Goal: Task Accomplishment & Management: Use online tool/utility

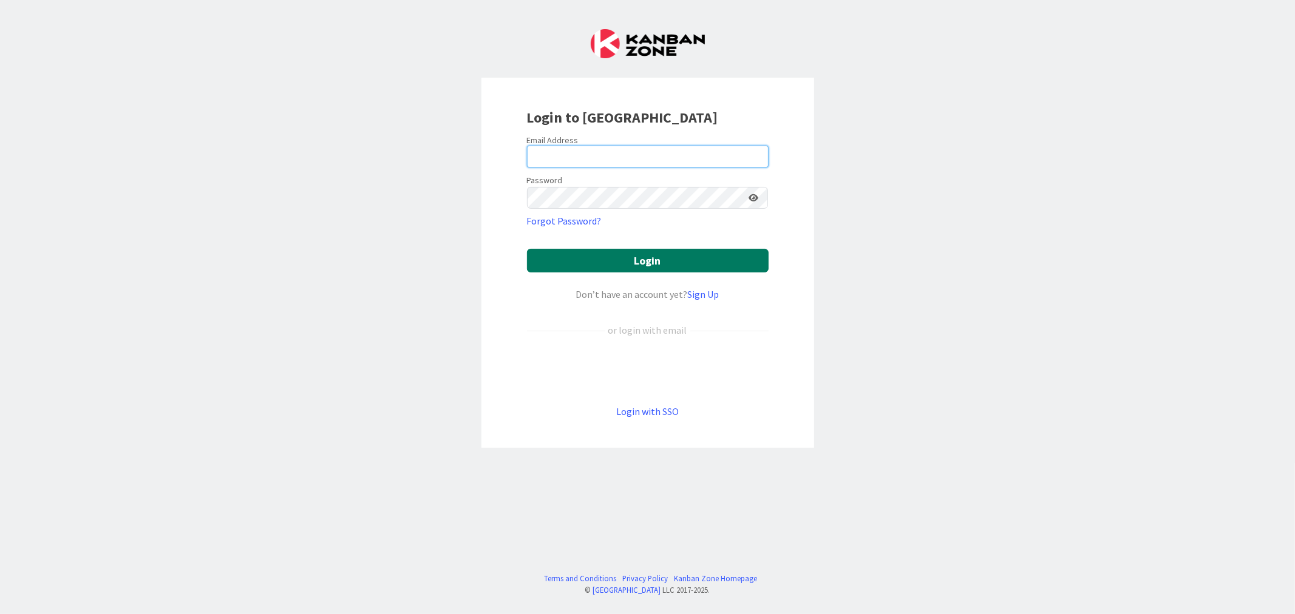
type input "Felipe.n.abreu@timestamp.pt"
click at [657, 260] on button "Login" at bounding box center [648, 261] width 242 height 24
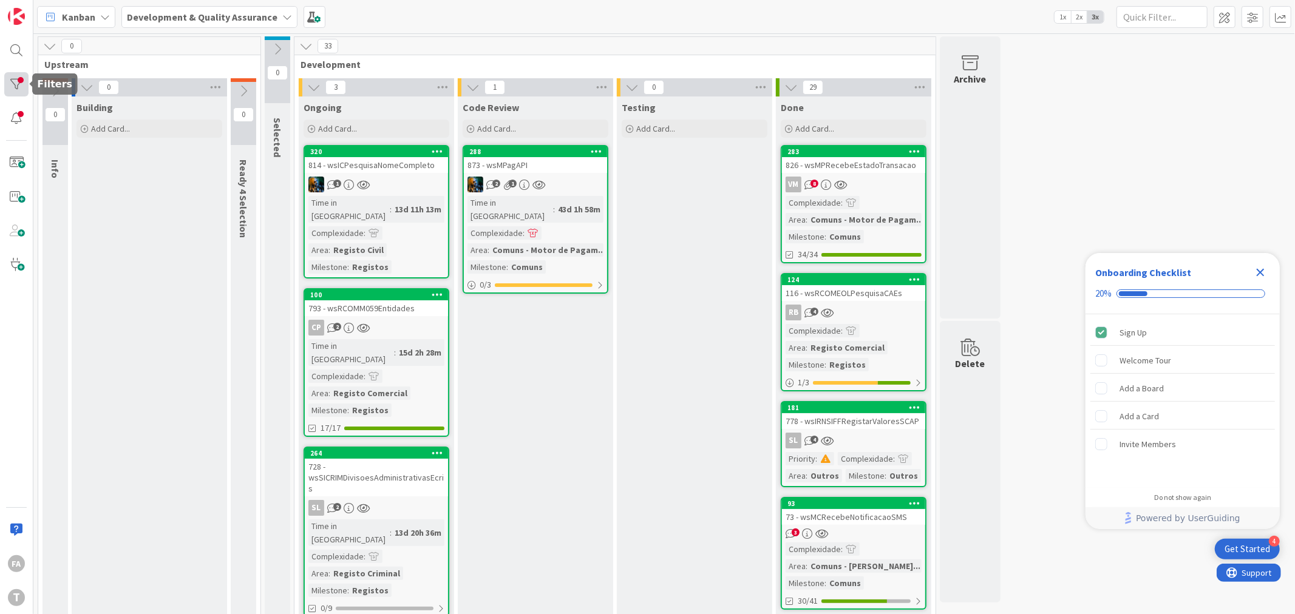
click at [10, 77] on div at bounding box center [16, 84] width 24 height 24
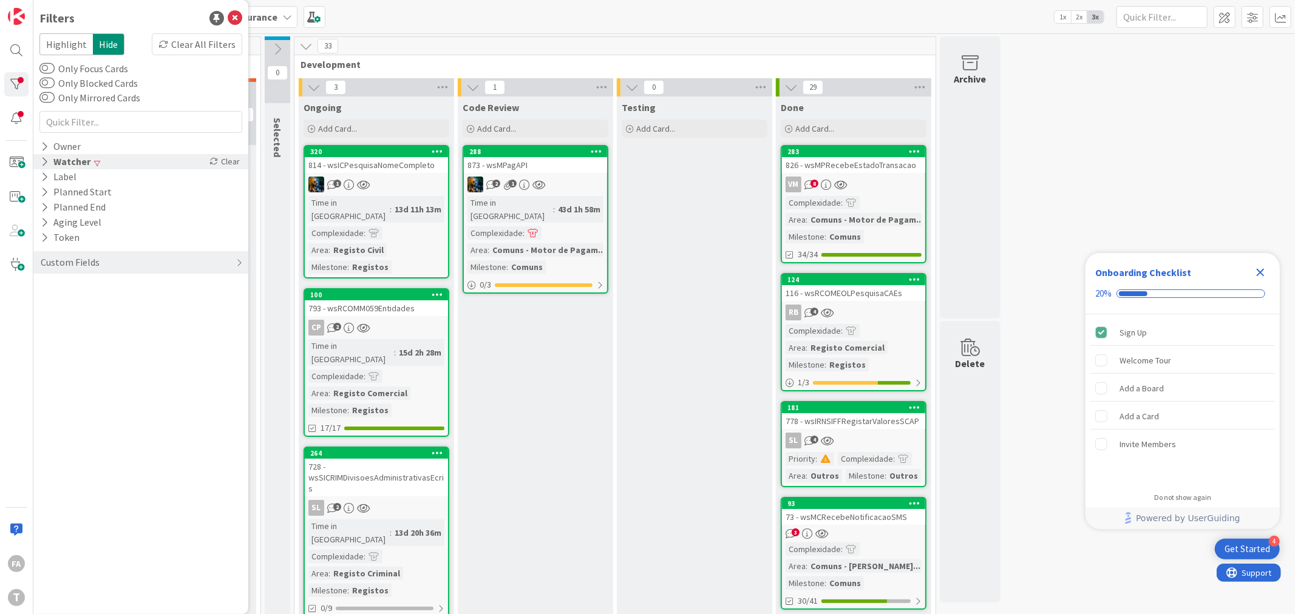
click at [104, 165] on div "Watcher Clear" at bounding box center [140, 161] width 215 height 15
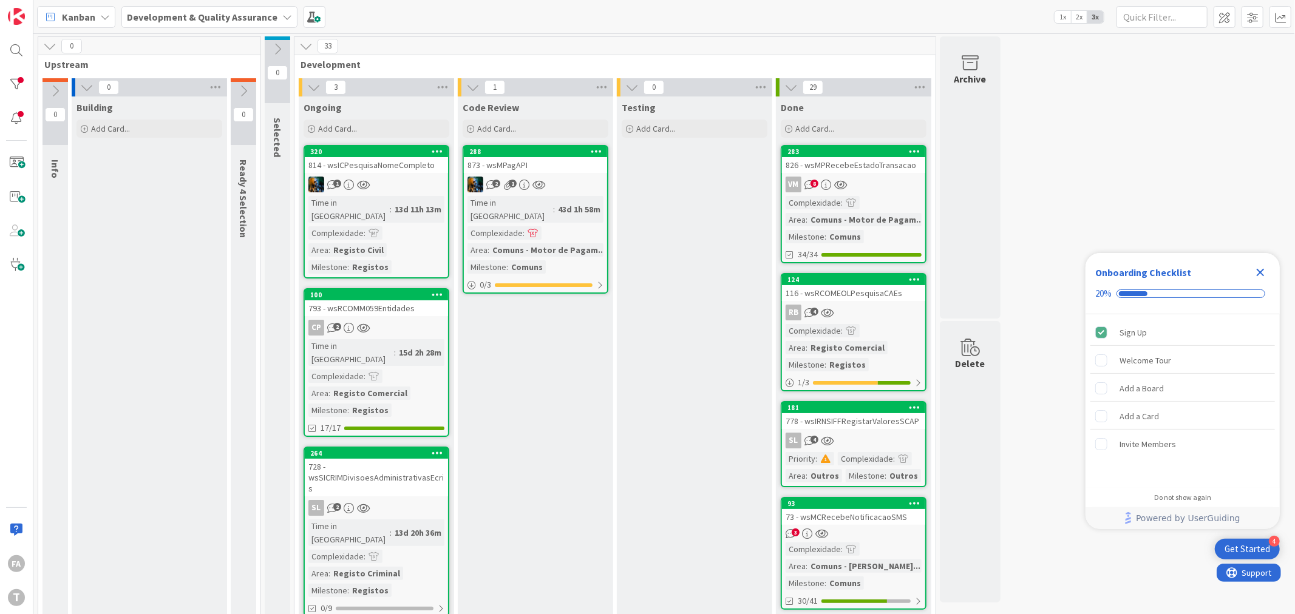
click at [883, 166] on div "826 - wsMPRecebeEstadoTransacao" at bounding box center [853, 165] width 143 height 16
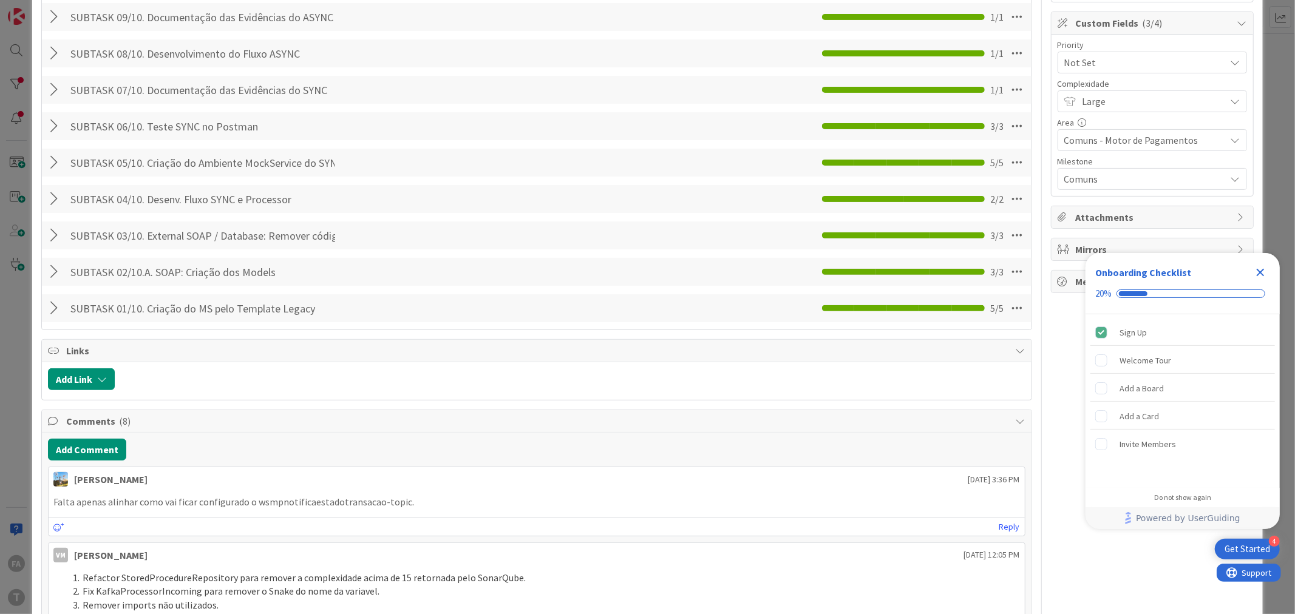
scroll to position [472, 0]
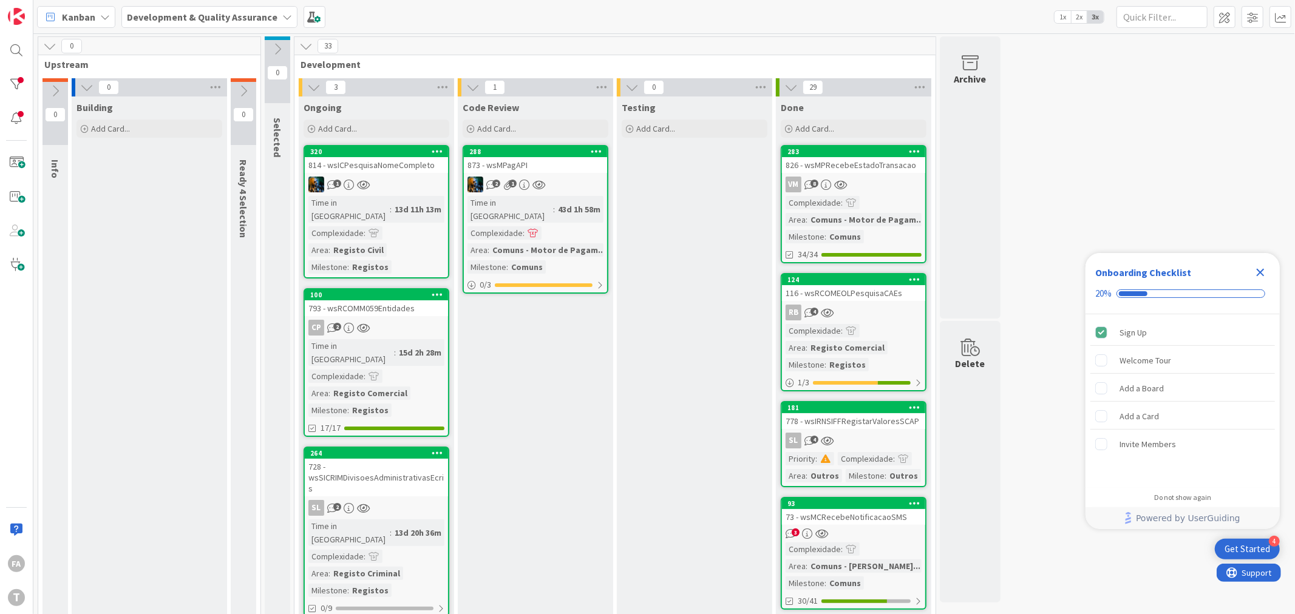
drag, startPoint x: 656, startPoint y: 190, endPoint x: 619, endPoint y: 190, distance: 37.0
click at [563, 172] on div "873 - wsMPagAPI" at bounding box center [535, 165] width 143 height 16
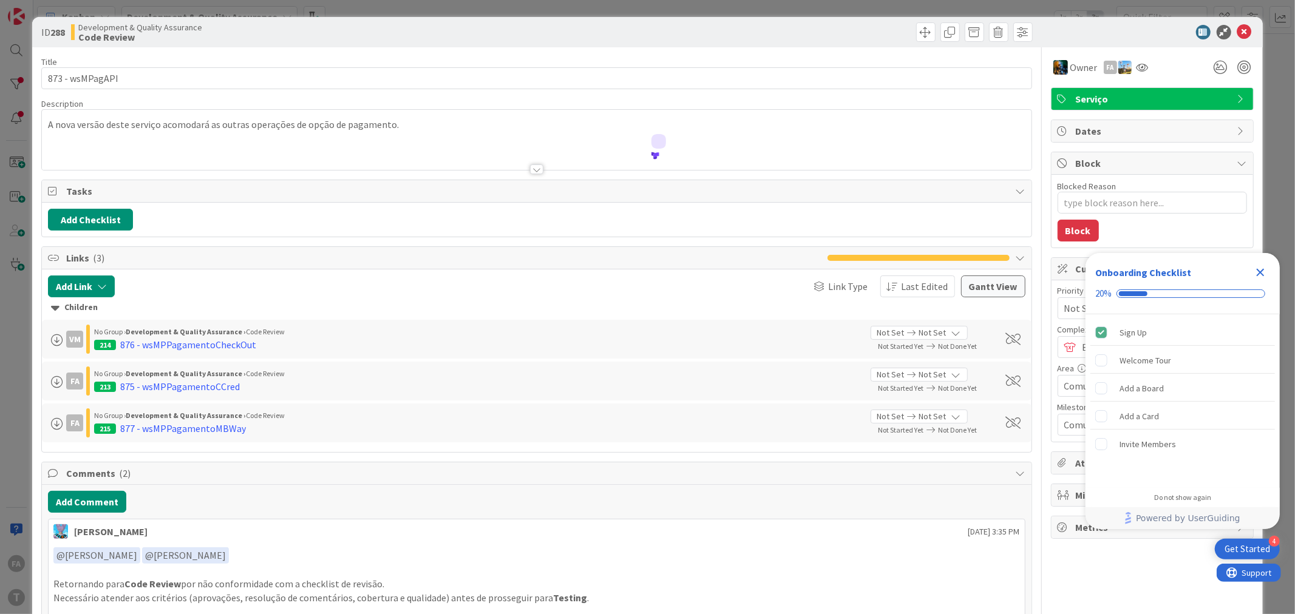
click at [1255, 271] on icon "Close Checklist" at bounding box center [1260, 272] width 15 height 15
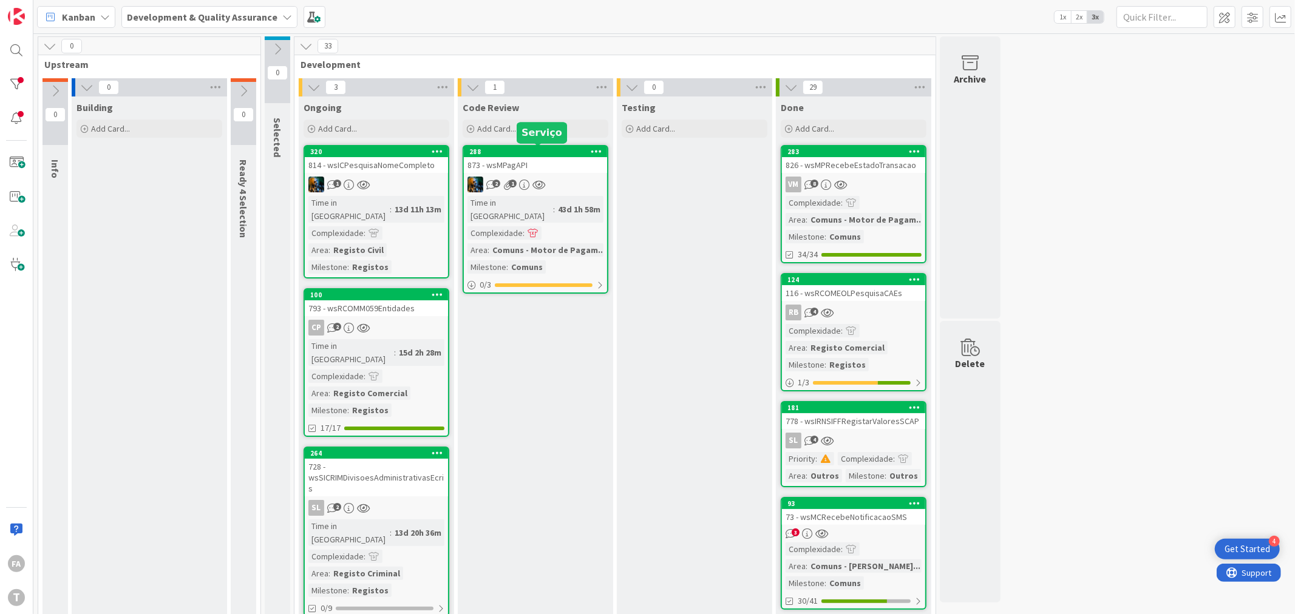
click at [538, 153] on div "288" at bounding box center [538, 152] width 138 height 8
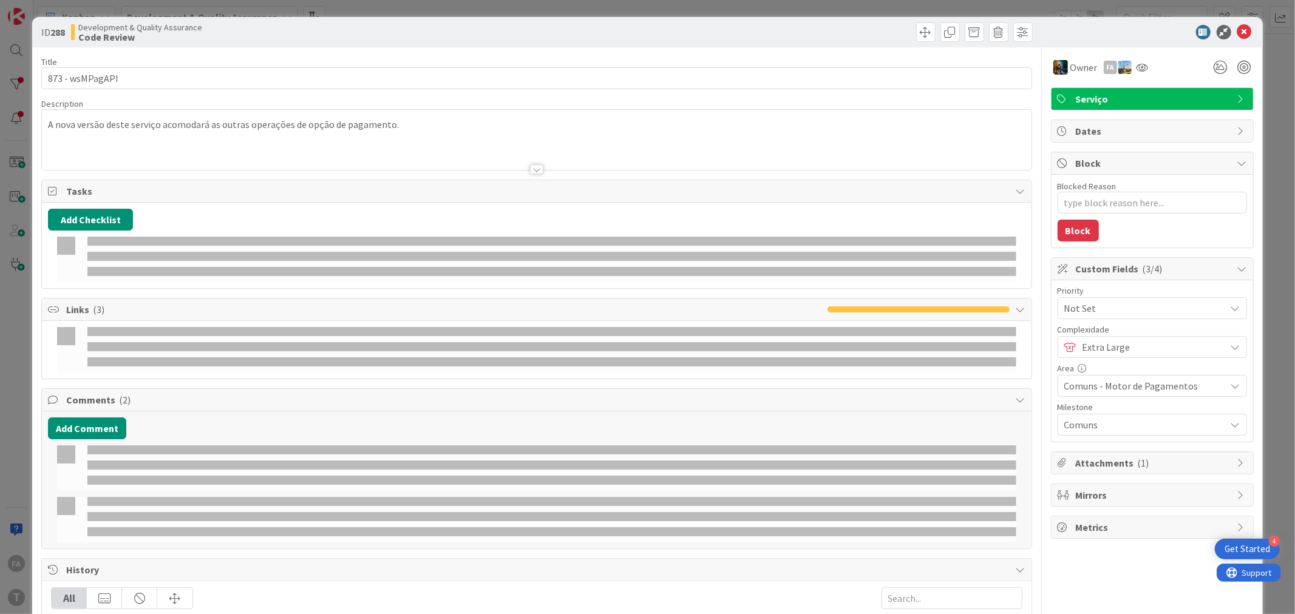
type textarea "x"
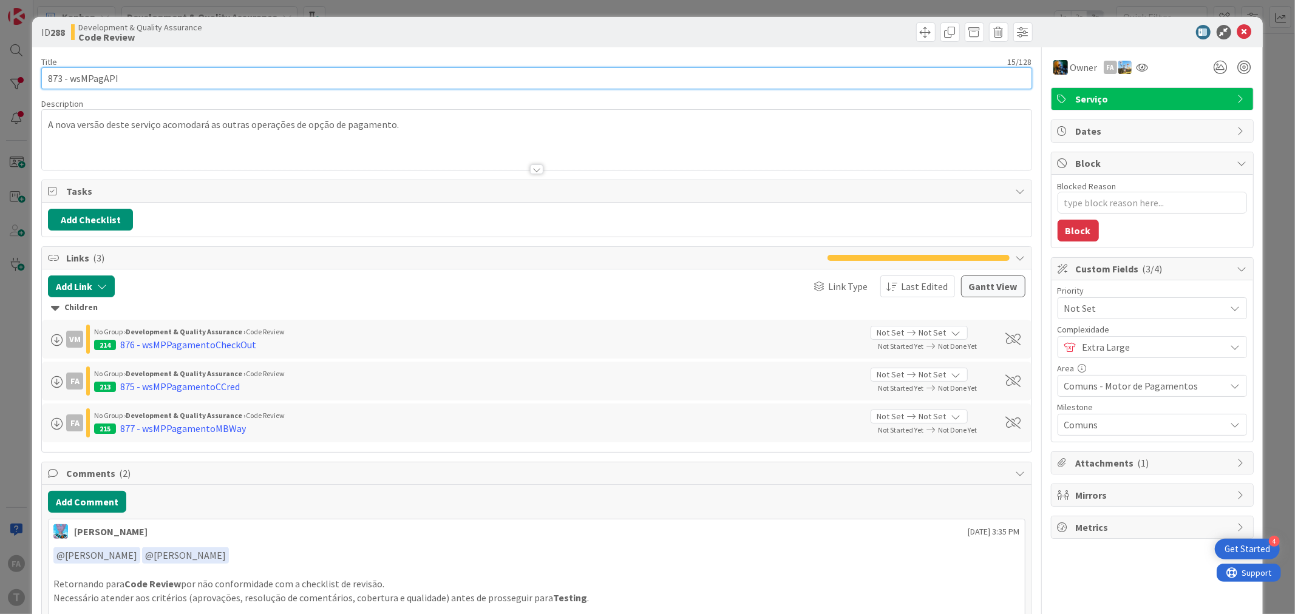
click at [92, 72] on input "873 - wsMPagAPI" at bounding box center [536, 78] width 990 height 22
paste input "Dentre os tipos de paralelismo poético bíblico, destacamos Escolha uma opção: a…"
type input "873 - Dentre os tipos de paralelismo poético bíblico, destacamos Escolha uma op…"
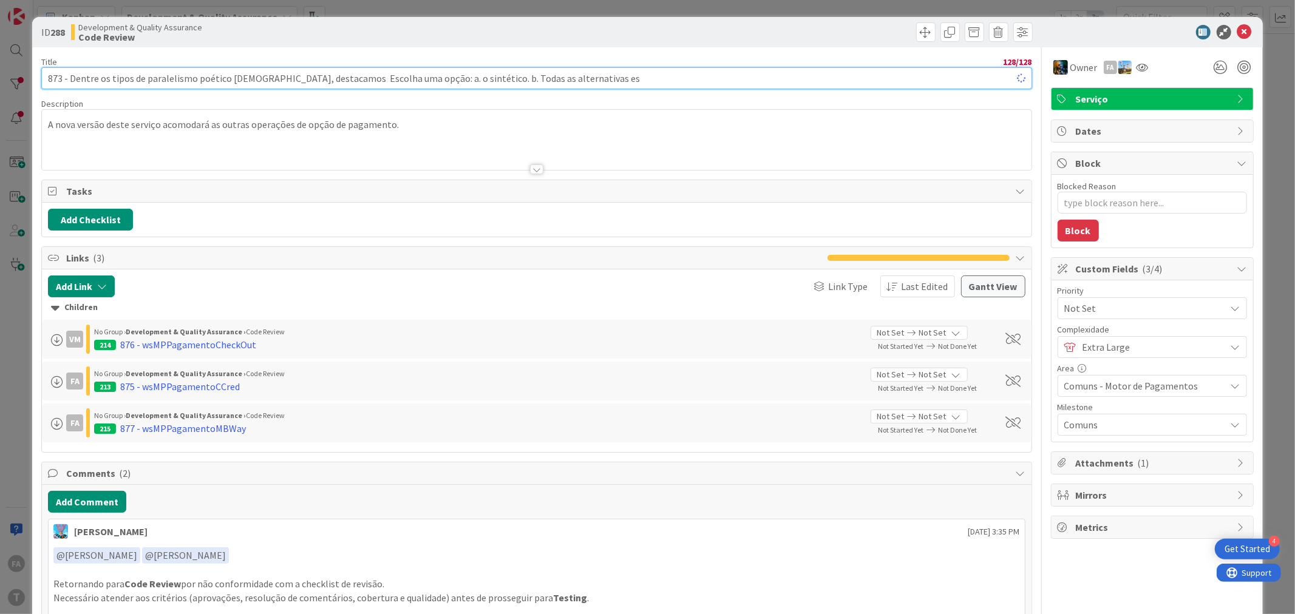
type textarea "x"
type input "873 - Dentre os tipos de paralelismo poético bíblico, destacamos Escolha uma op…"
click at [57, 74] on input "873 - Dentre os tipos de paralelismo poético bíblico, destacamos Escolha uma op…" at bounding box center [536, 78] width 990 height 22
click at [56, 33] on b "288" at bounding box center [57, 32] width 15 height 12
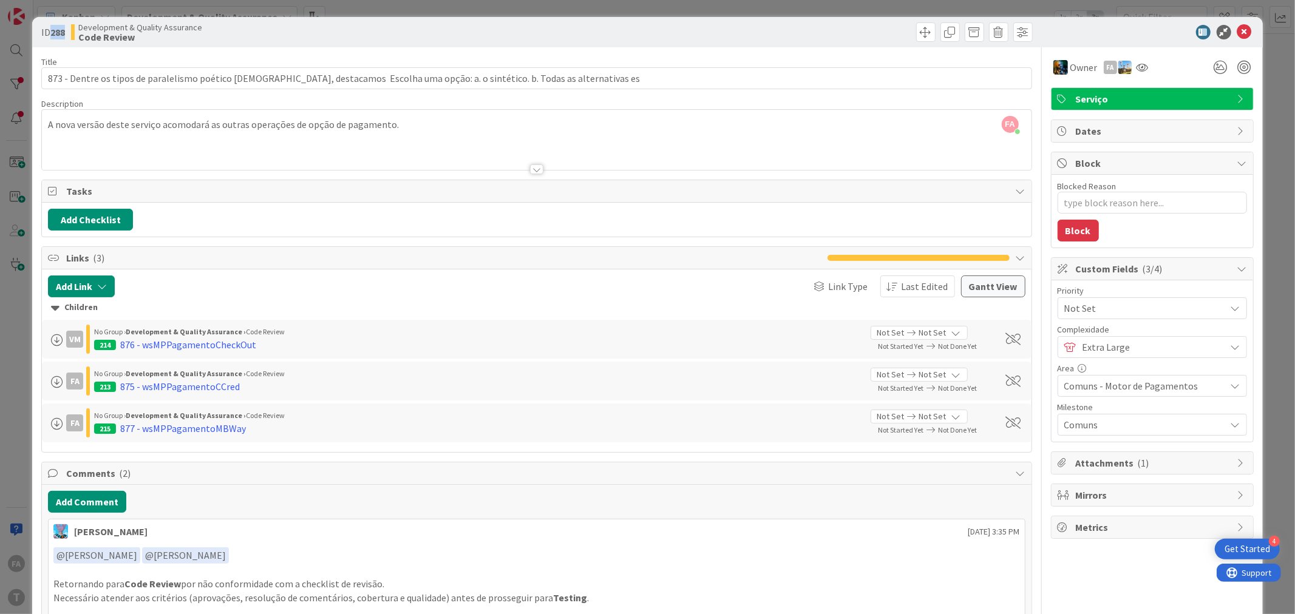
click at [56, 33] on b "288" at bounding box center [57, 32] width 15 height 12
copy b "288"
click at [49, 78] on input "873 - Dentre os tipos de paralelismo poético bíblico, destacamos Escolha uma op…" at bounding box center [536, 78] width 990 height 22
